Goal: Navigation & Orientation: Find specific page/section

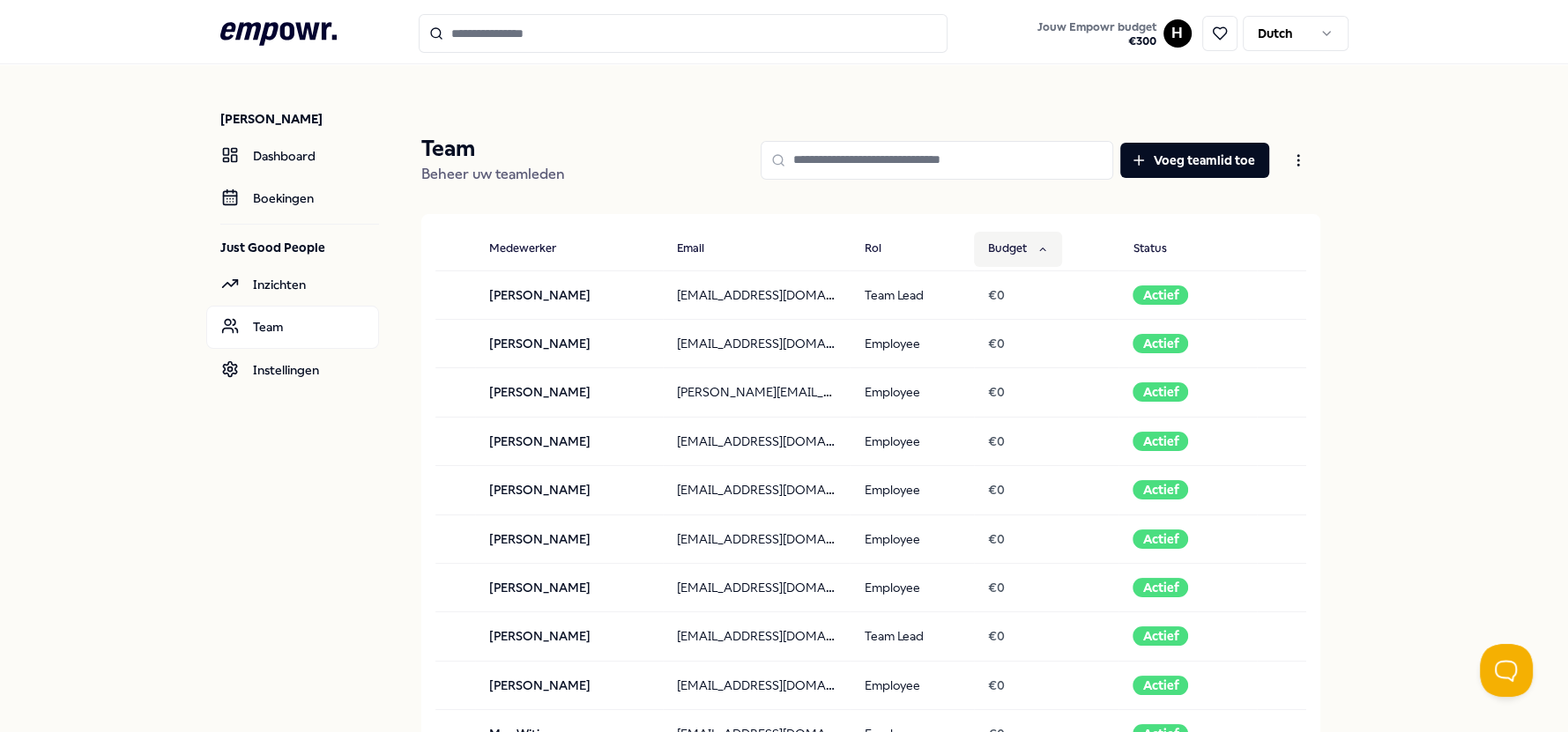
click at [1023, 247] on button "Budget" at bounding box center [1017, 249] width 88 height 35
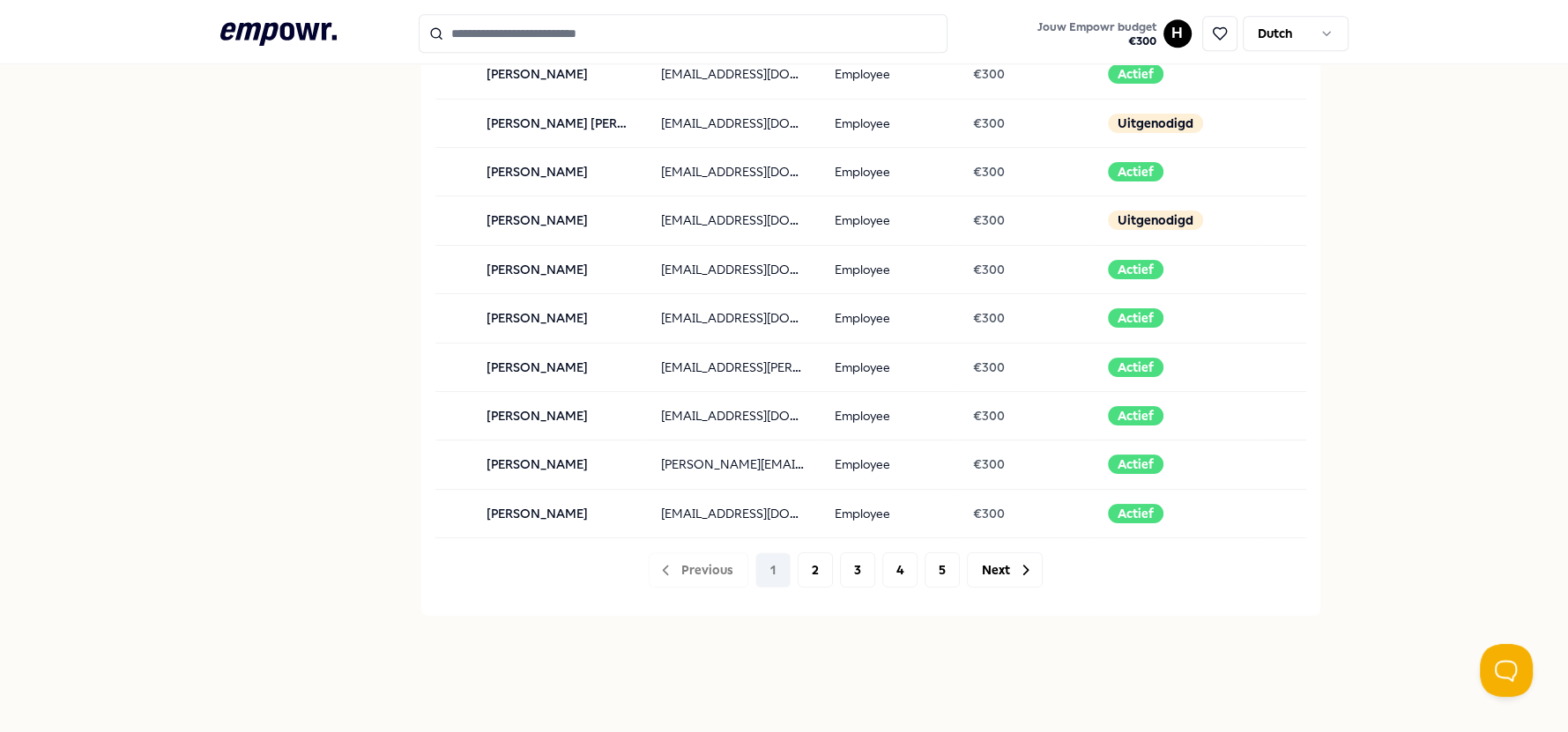
scroll to position [1789, 0]
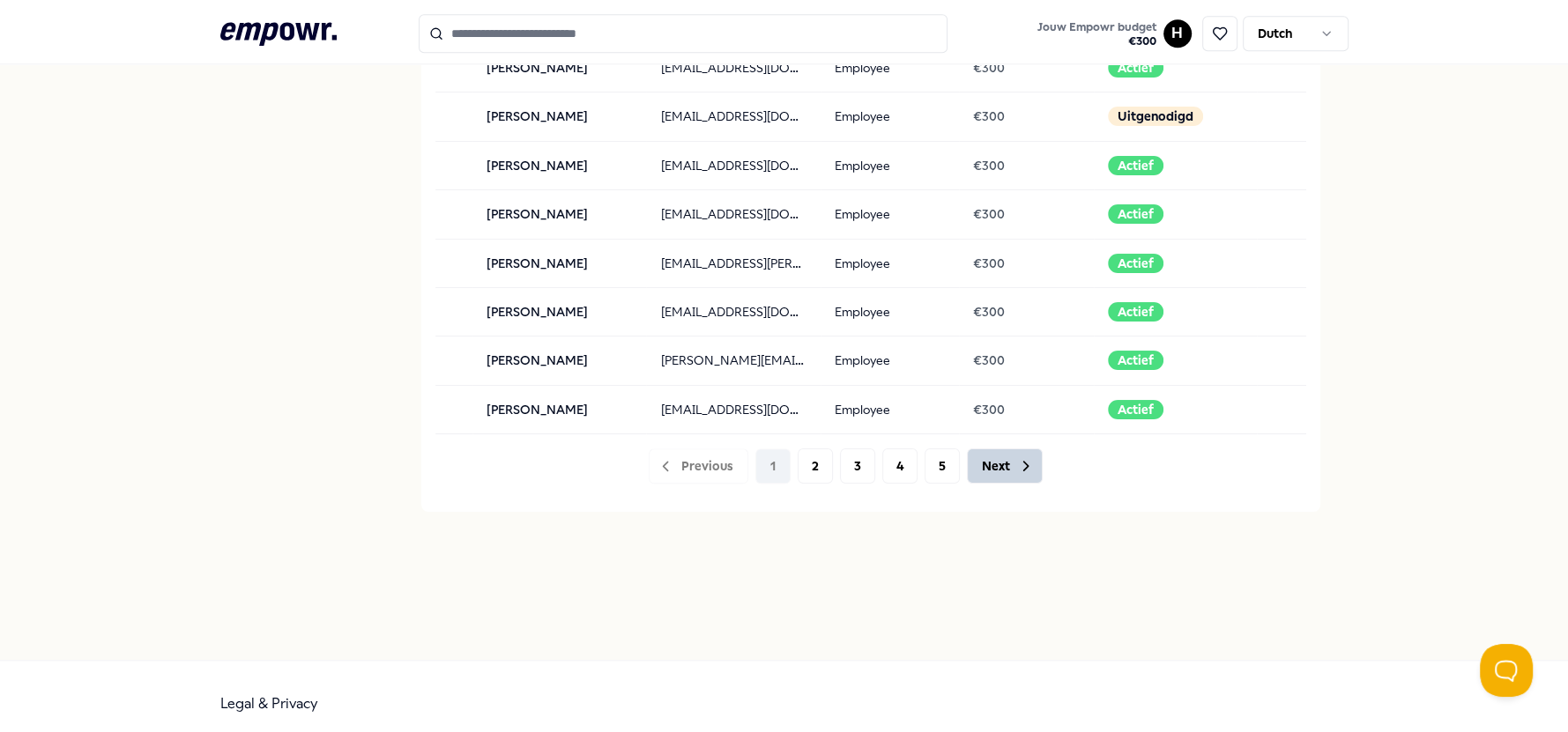
click at [983, 449] on button "Next" at bounding box center [1005, 466] width 76 height 35
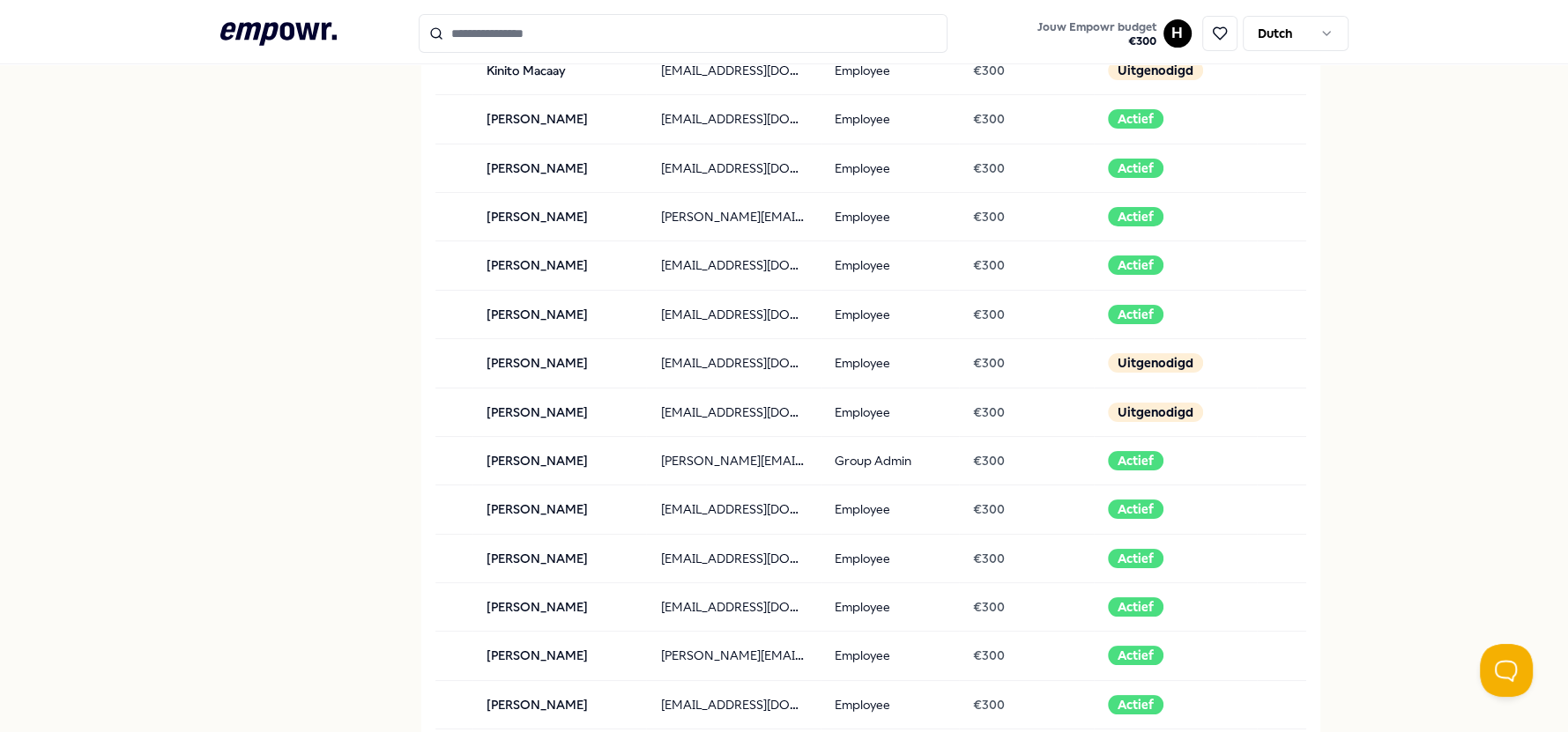
scroll to position [0, 0]
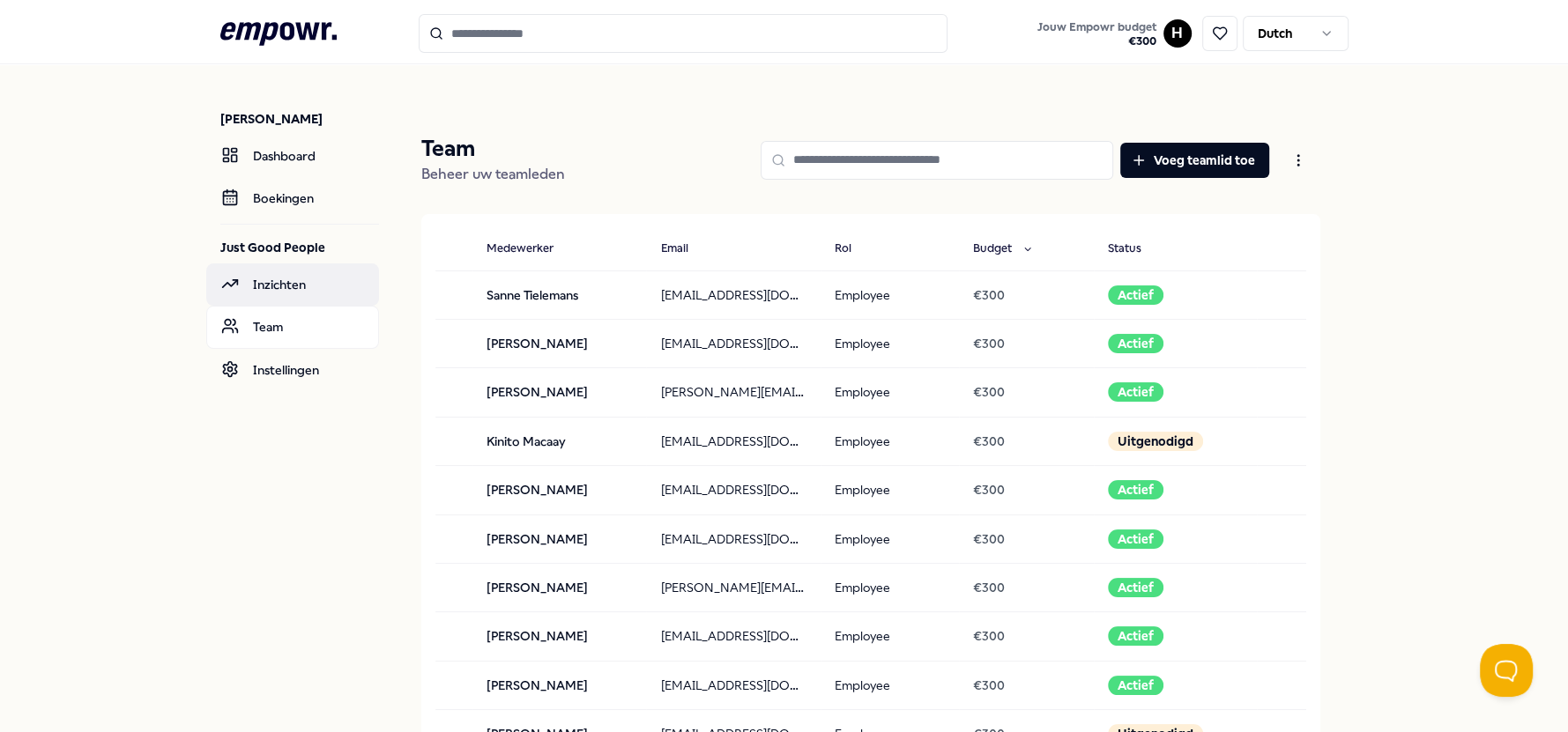
click at [276, 280] on link "Inzichten" at bounding box center [292, 284] width 173 height 42
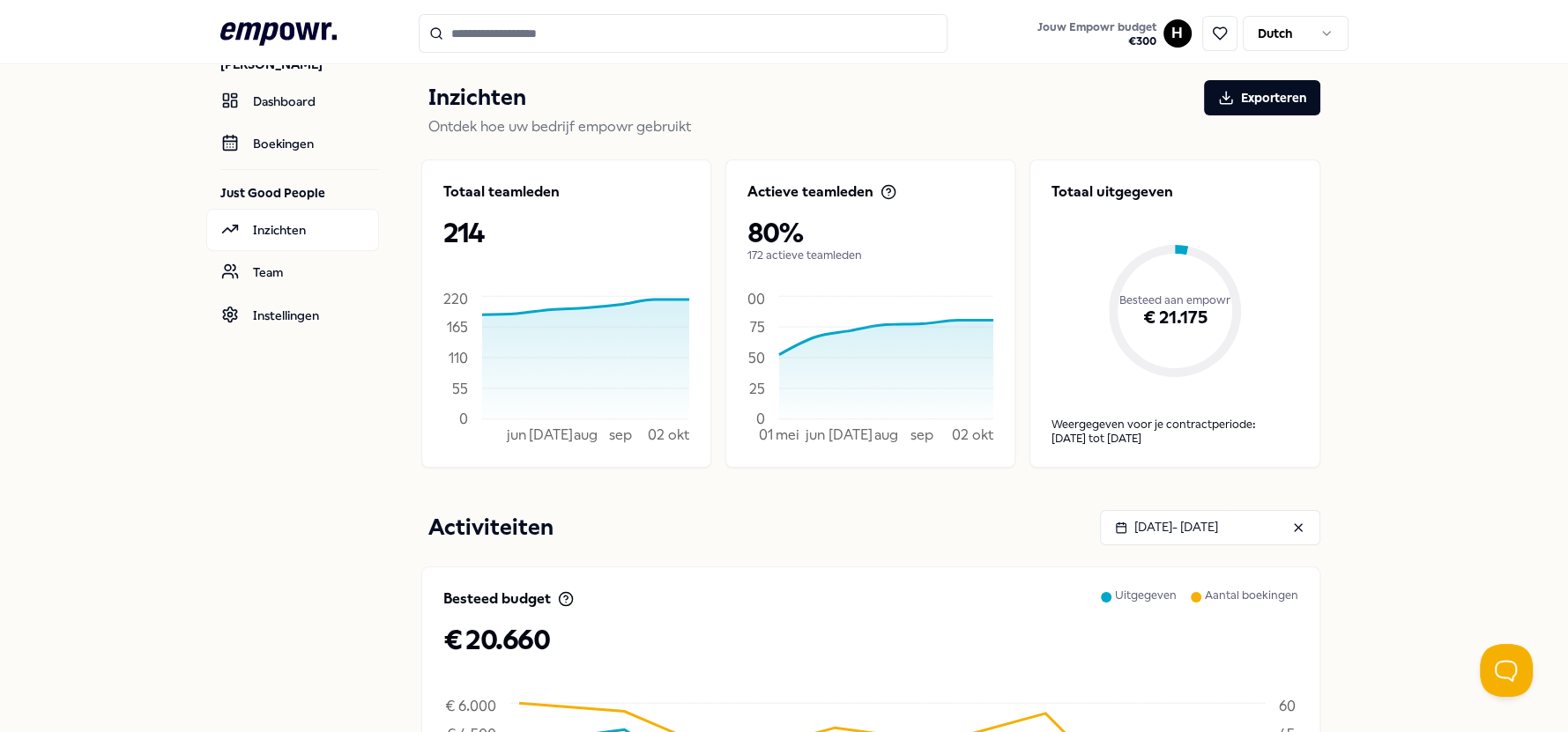
scroll to position [59, 0]
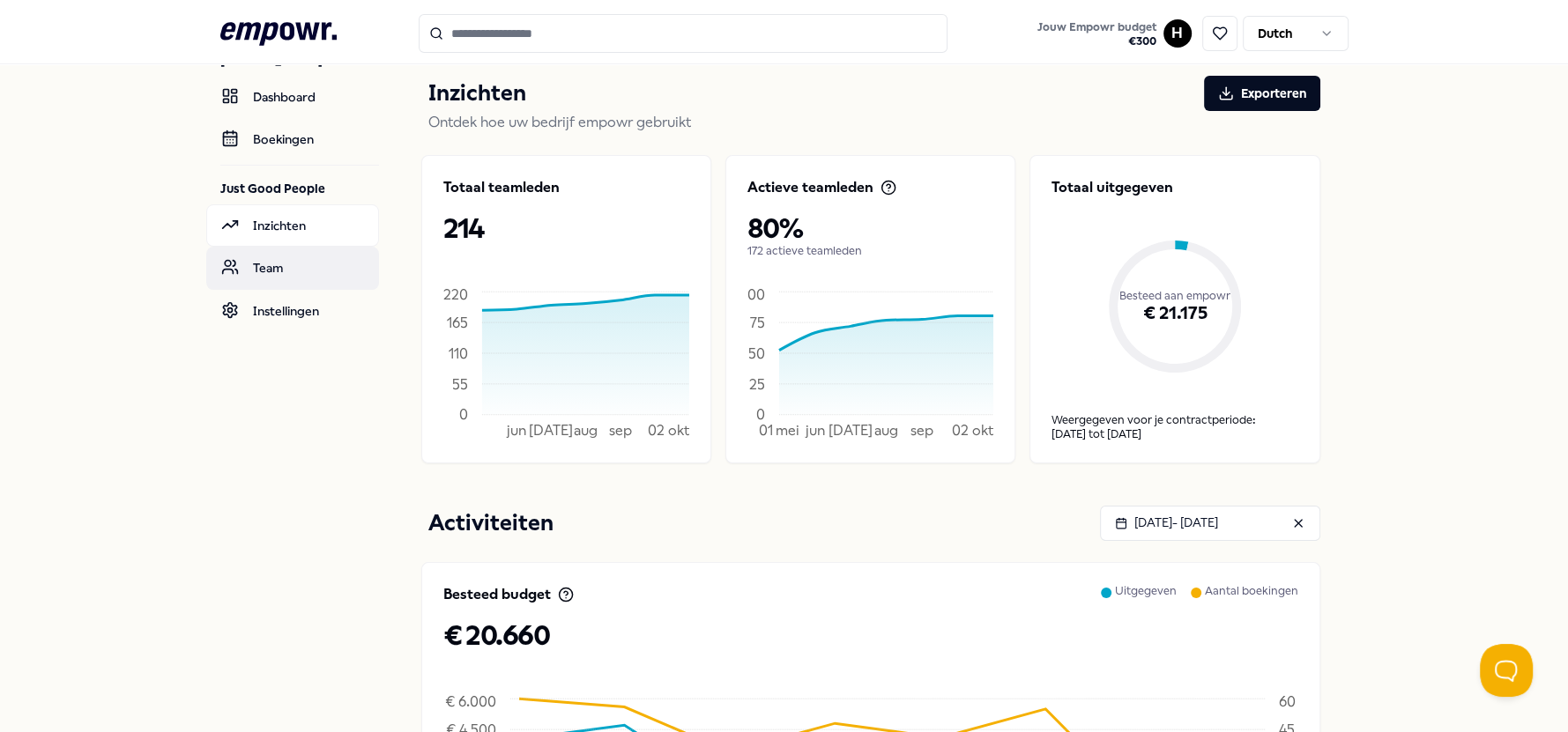
click at [289, 264] on link "Team" at bounding box center [292, 267] width 173 height 42
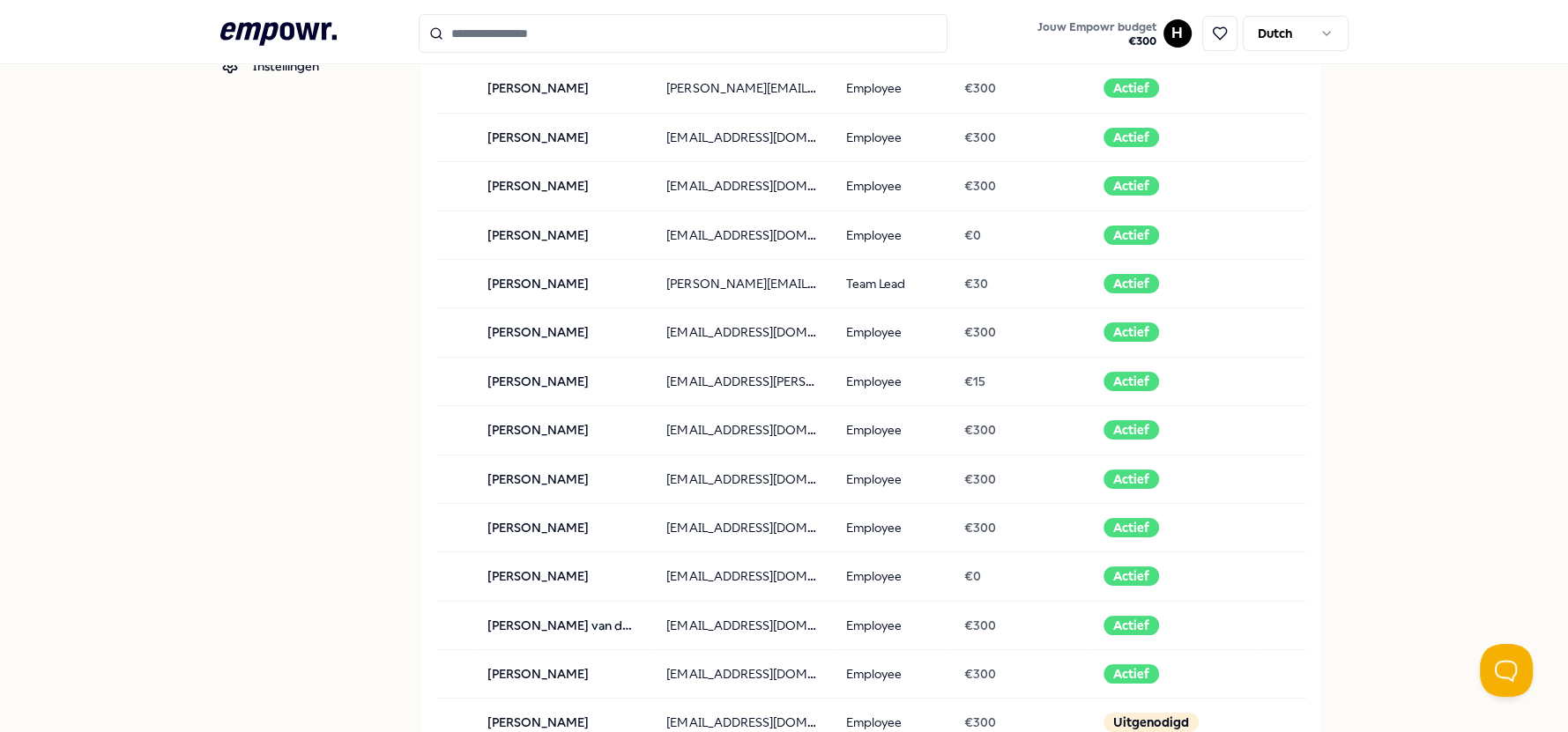
scroll to position [335, 0]
